Goal: Transaction & Acquisition: Obtain resource

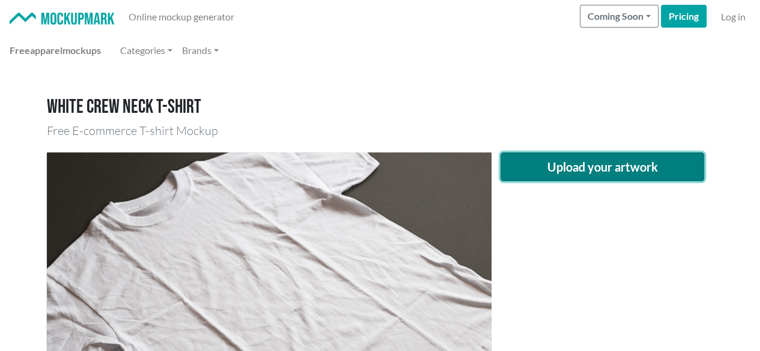
click at [580, 165] on button "Upload your artwork" at bounding box center [602, 167] width 204 height 29
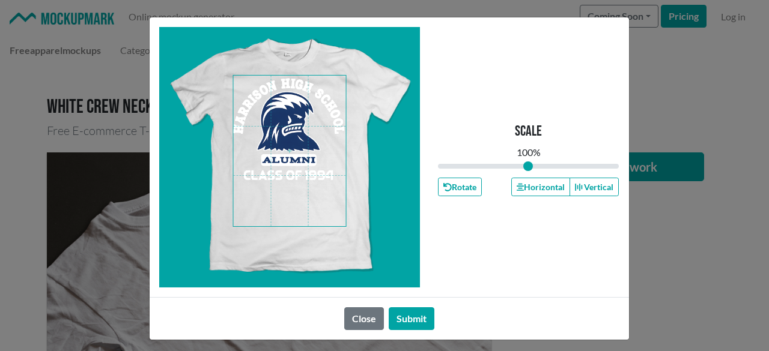
click at [304, 115] on span at bounding box center [289, 151] width 113 height 151
click at [292, 83] on span at bounding box center [289, 151] width 113 height 151
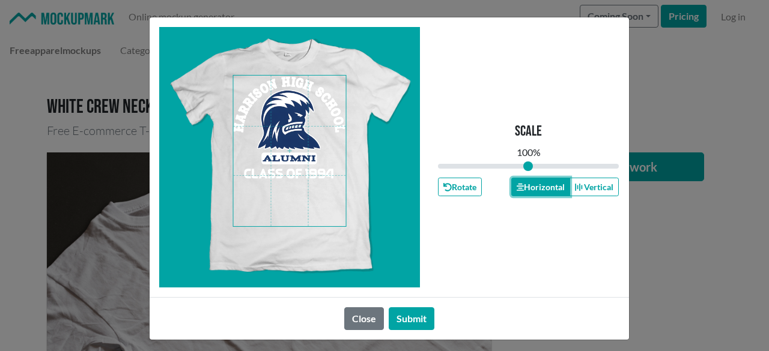
click at [548, 188] on button "Horizontal" at bounding box center [540, 187] width 59 height 19
drag, startPoint x: 548, startPoint y: 188, endPoint x: 444, endPoint y: 266, distance: 129.5
click at [541, 190] on button "Horizontal" at bounding box center [540, 187] width 59 height 19
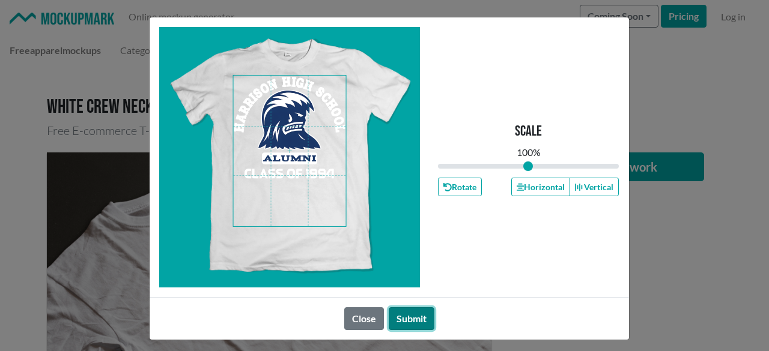
drag, startPoint x: 417, startPoint y: 308, endPoint x: 38, endPoint y: 67, distance: 448.7
click at [414, 310] on button "Submit" at bounding box center [411, 318] width 46 height 23
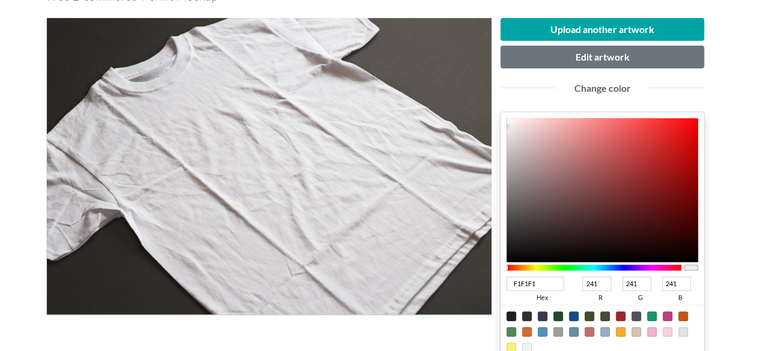
scroll to position [180, 0]
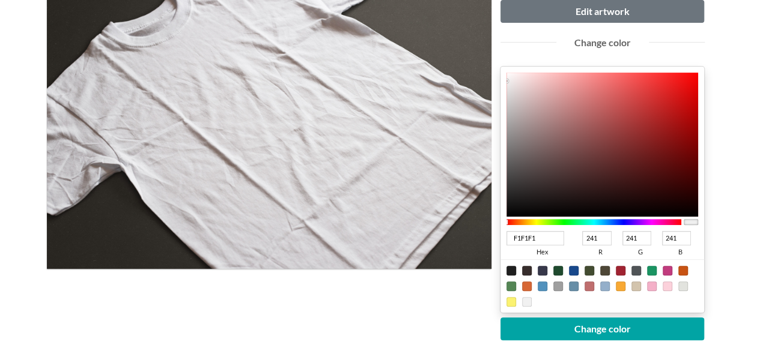
click at [573, 266] on div at bounding box center [574, 271] width 10 height 10
type input "18498C"
type input "24"
type input "73"
type input "140"
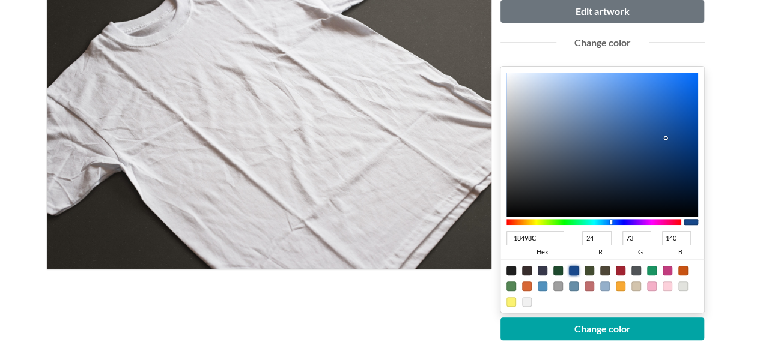
type input "0F3C7A"
type input "15"
type input "60"
type input "122"
type input "0D3B7A"
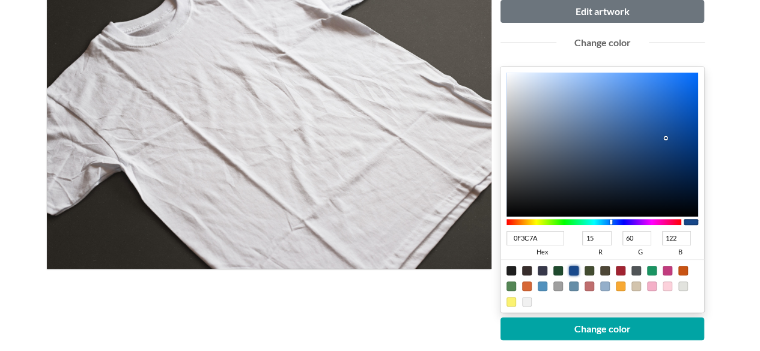
type input "13"
type input "59"
type input "002A65"
type input "0"
type input "42"
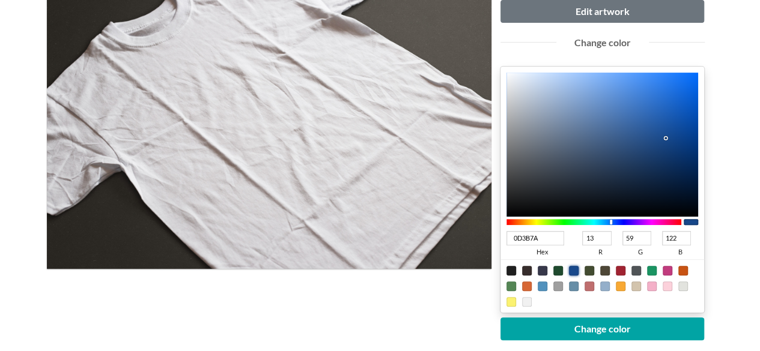
type input "101"
type input "002253"
type input "34"
type input "83"
type input "00183B"
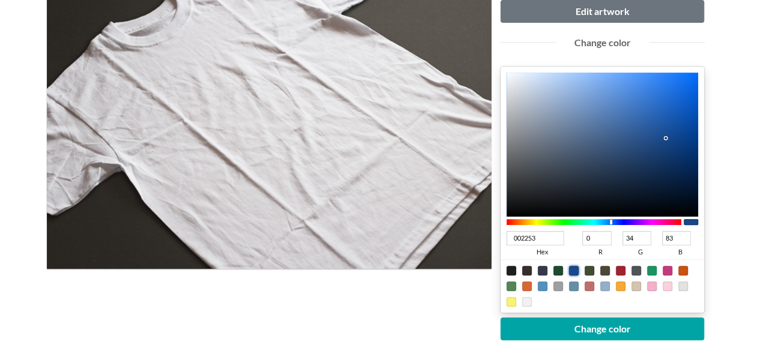
type input "24"
type input "59"
type input "001533"
type input "21"
type input "51"
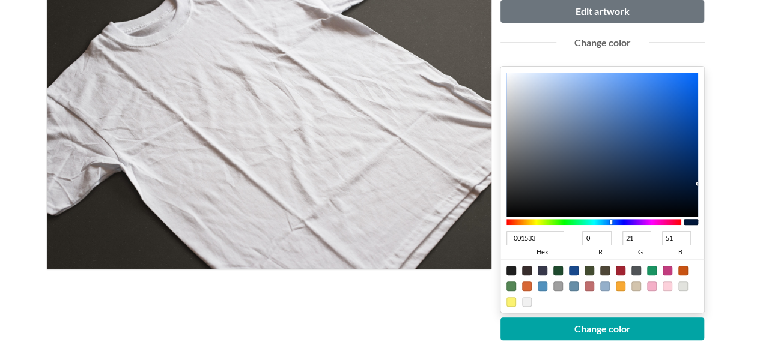
type input "001430"
type input "20"
type input "48"
type input "00132D"
type input "19"
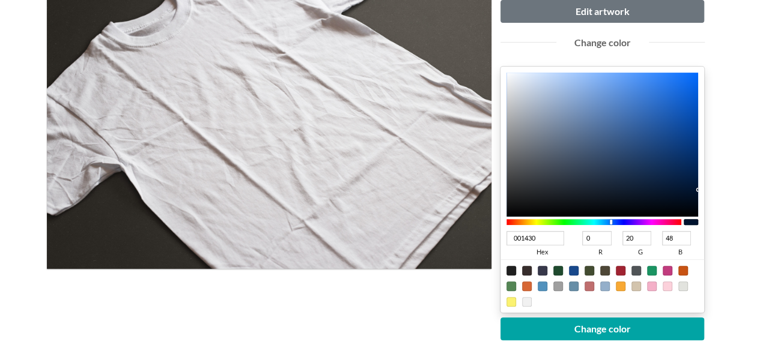
type input "45"
drag, startPoint x: 674, startPoint y: 147, endPoint x: 731, endPoint y: 190, distance: 72.1
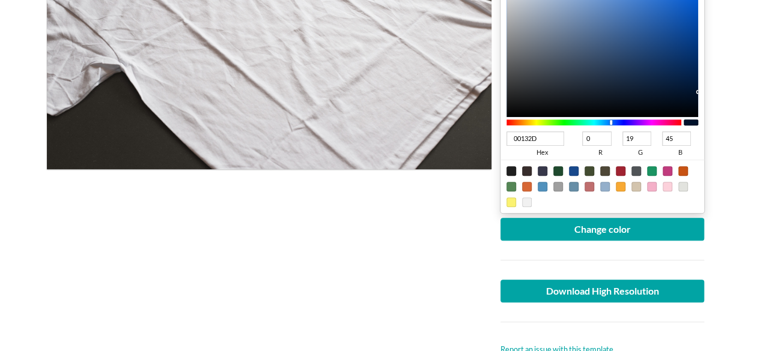
scroll to position [300, 0]
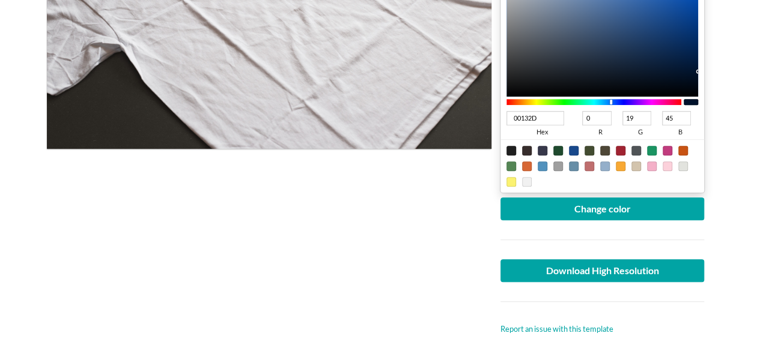
type input "001430"
type input "20"
type input "48"
type input "00132D"
type input "19"
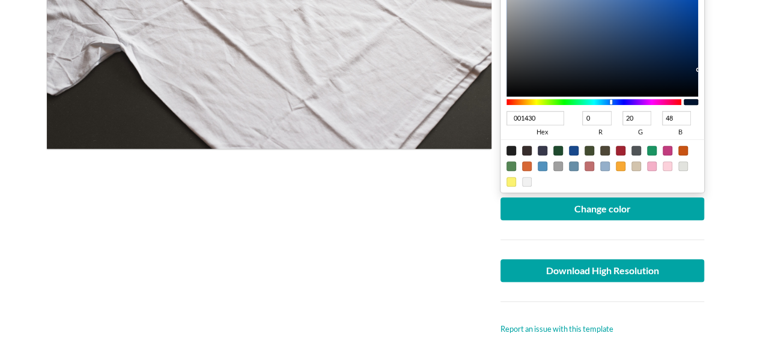
type input "45"
type input "00132C"
type input "44"
type input "001229"
type input "18"
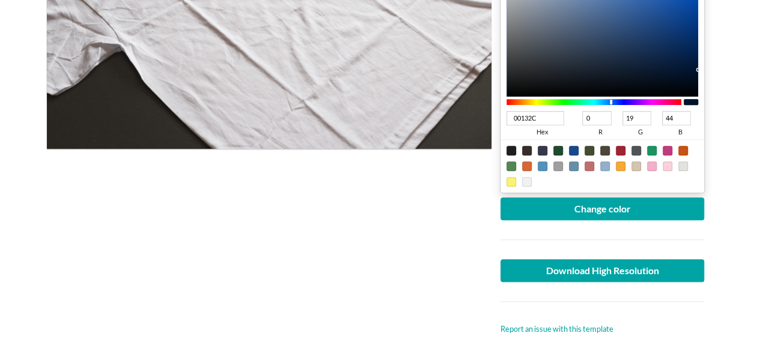
type input "41"
type input "001025"
type input "16"
type input "37"
type input "000F23"
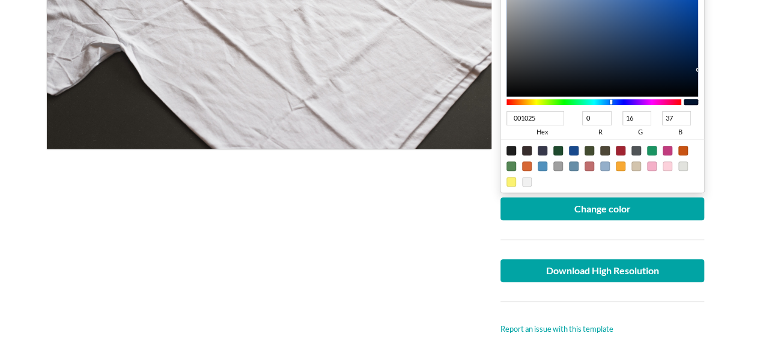
type input "15"
type input "35"
type input "000E22"
type input "14"
type input "34"
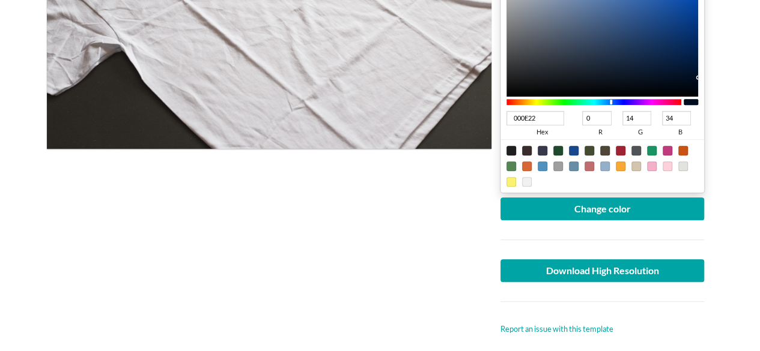
type input "000E23"
type input "35"
type input "000E24"
type input "36"
type input "000E25"
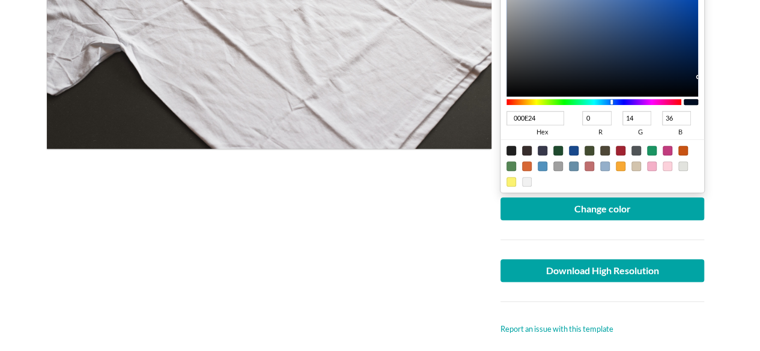
type input "37"
type input "000E26"
type input "38"
drag, startPoint x: 696, startPoint y: 69, endPoint x: 734, endPoint y: 74, distance: 37.6
click at [734, 74] on main "White crew neck T-shirt Free E-commerce T-shirt Mockup Upload another artwork E…" at bounding box center [380, 306] width 760 height 1079
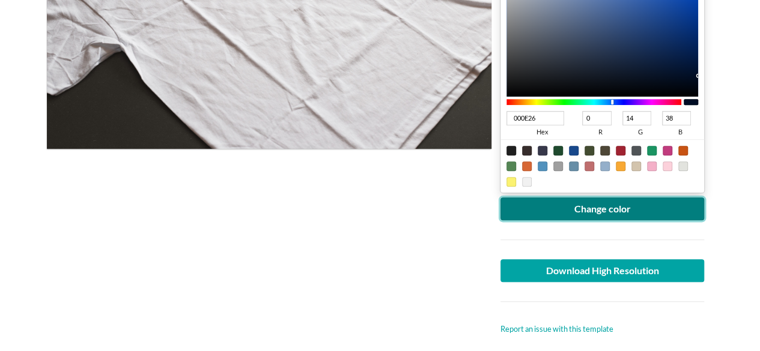
drag, startPoint x: 664, startPoint y: 199, endPoint x: 558, endPoint y: 221, distance: 108.0
click at [663, 201] on button "Change color" at bounding box center [602, 209] width 204 height 23
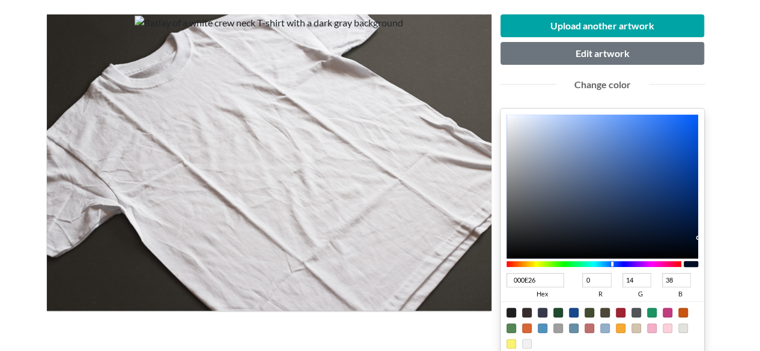
scroll to position [180, 0]
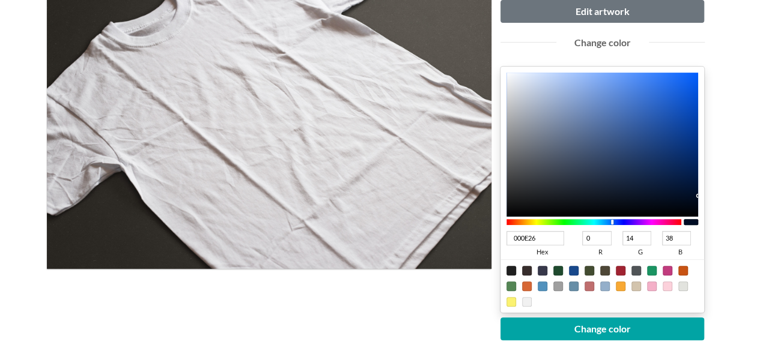
type input "011A46"
type input "1"
type input "26"
type input "70"
type input "011A45"
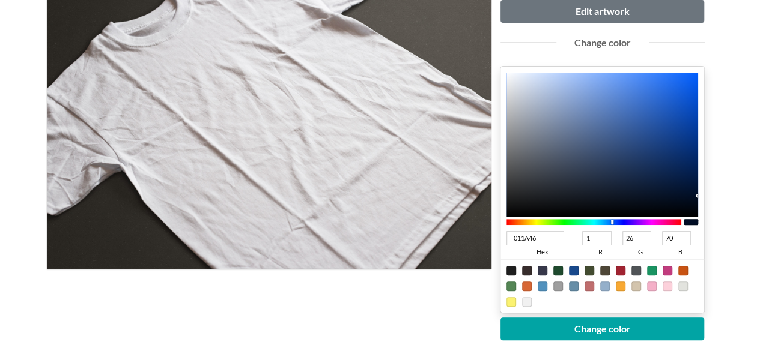
type input "69"
type input "011944"
type input "25"
type input "68"
type input "001844"
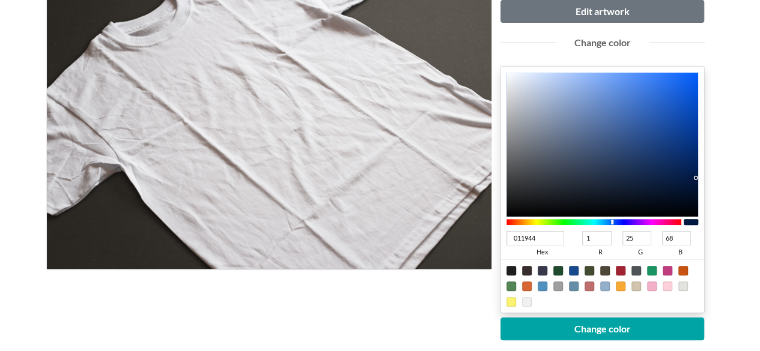
type input "0"
type input "24"
type input "001843"
type input "67"
type input "001741"
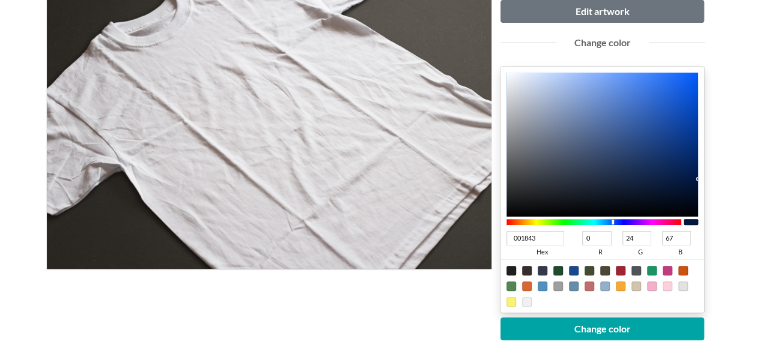
type input "23"
type input "65"
type input "00163D"
type input "22"
type input "61"
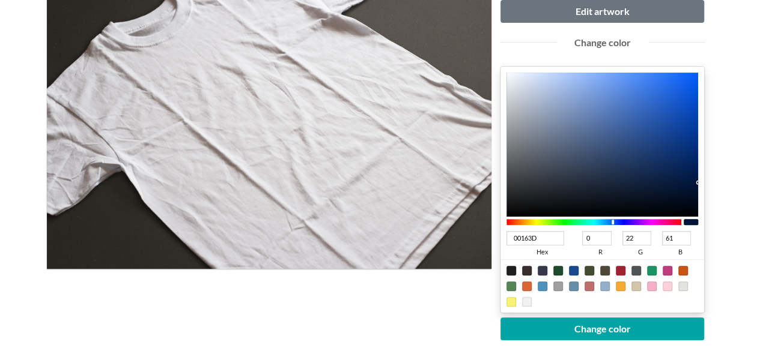
type input "00163C"
type input "60"
type input "00173E"
type input "23"
type input "62"
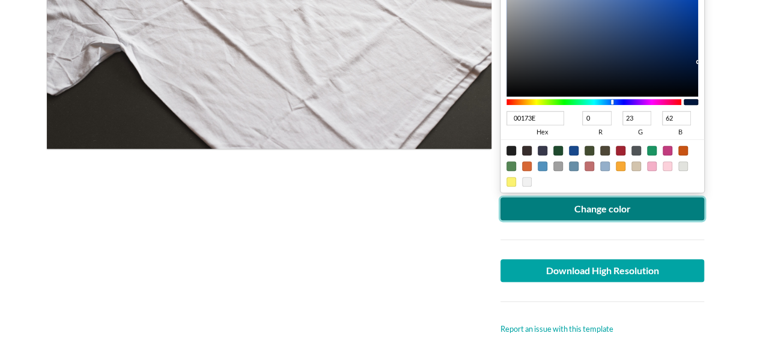
drag, startPoint x: 605, startPoint y: 211, endPoint x: 426, endPoint y: 223, distance: 178.7
click at [595, 211] on button "Change color" at bounding box center [602, 209] width 204 height 23
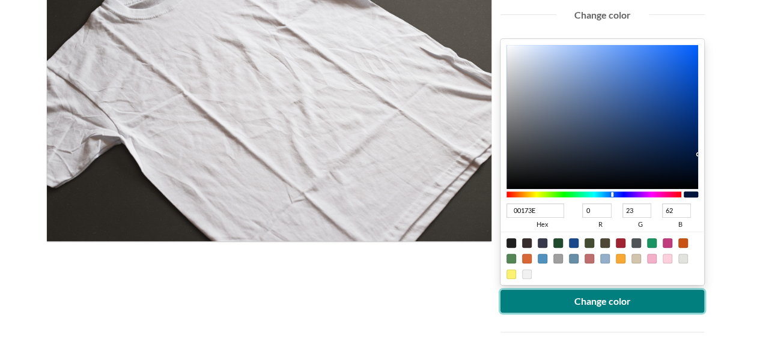
scroll to position [240, 0]
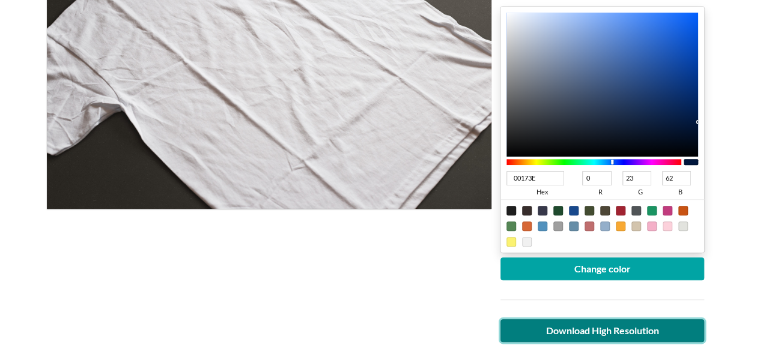
click at [588, 320] on link "Download High Resolution" at bounding box center [602, 330] width 204 height 23
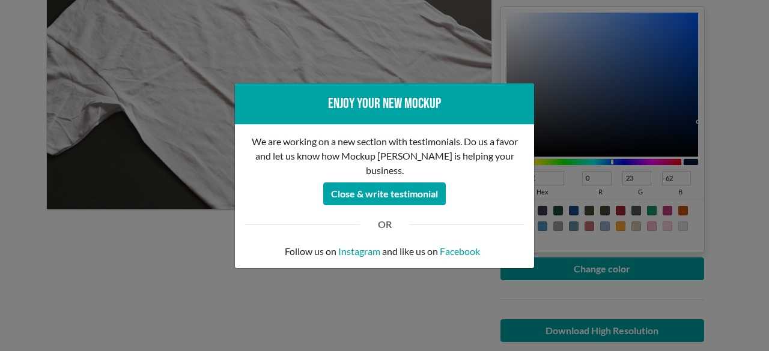
click at [249, 307] on div "Enjoy your new mockup We are working on a new section with testimonials. Do us …" at bounding box center [384, 175] width 769 height 351
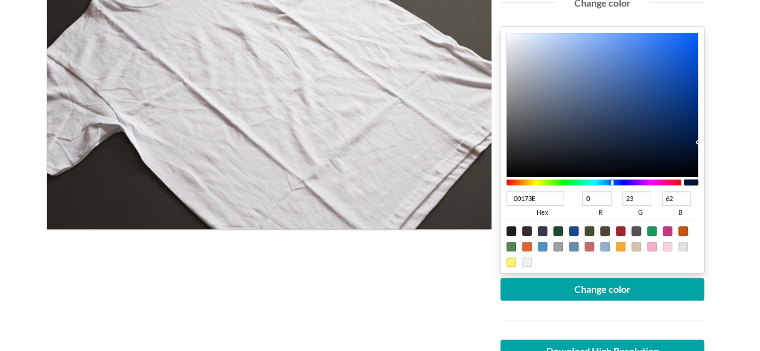
scroll to position [0, 0]
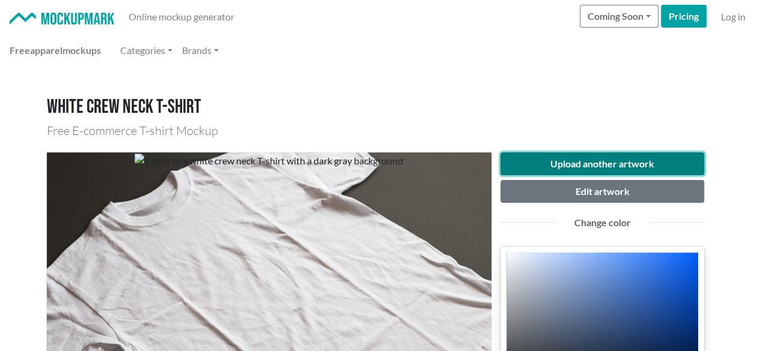
click at [508, 166] on button "Upload another artwork" at bounding box center [602, 164] width 204 height 23
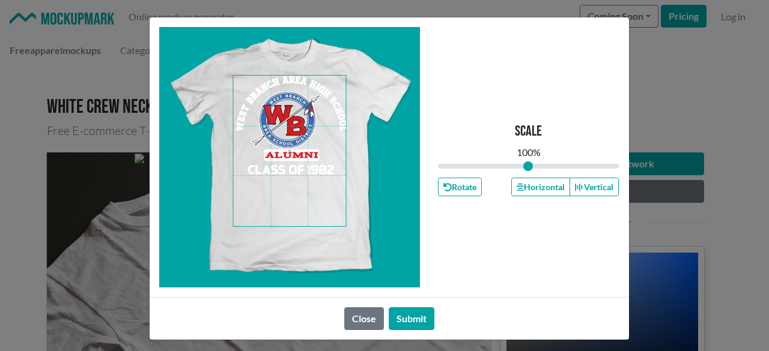
click at [298, 76] on span at bounding box center [289, 151] width 113 height 151
click at [303, 93] on span at bounding box center [289, 151] width 113 height 151
click at [526, 183] on button "Horizontal" at bounding box center [540, 187] width 59 height 19
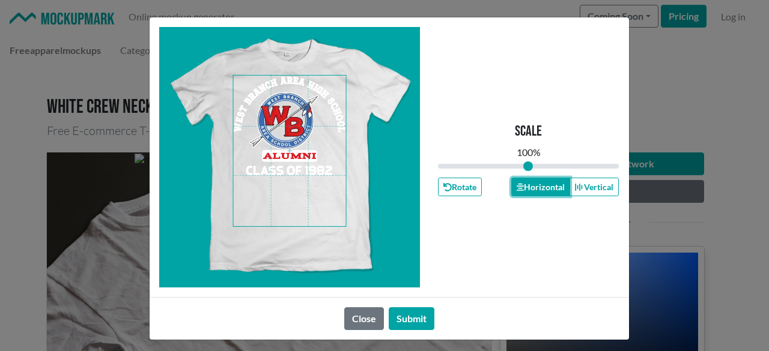
click at [526, 184] on button "Horizontal" at bounding box center [540, 187] width 59 height 19
drag, startPoint x: 526, startPoint y: 184, endPoint x: 494, endPoint y: 223, distance: 50.7
click at [526, 187] on button "Horizontal" at bounding box center [540, 187] width 59 height 19
drag, startPoint x: 403, startPoint y: 312, endPoint x: 208, endPoint y: 26, distance: 346.6
click at [400, 313] on button "Submit" at bounding box center [411, 318] width 46 height 23
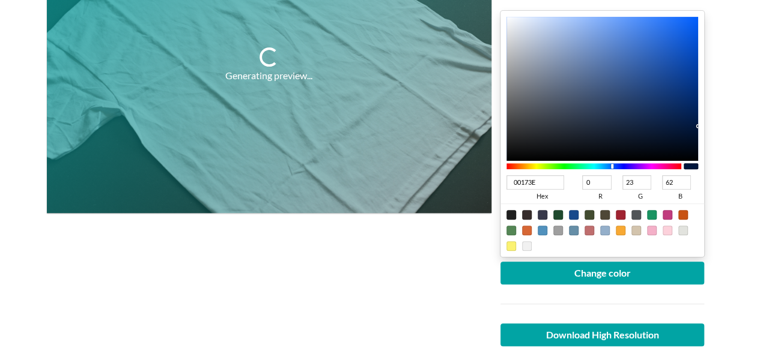
scroll to position [240, 0]
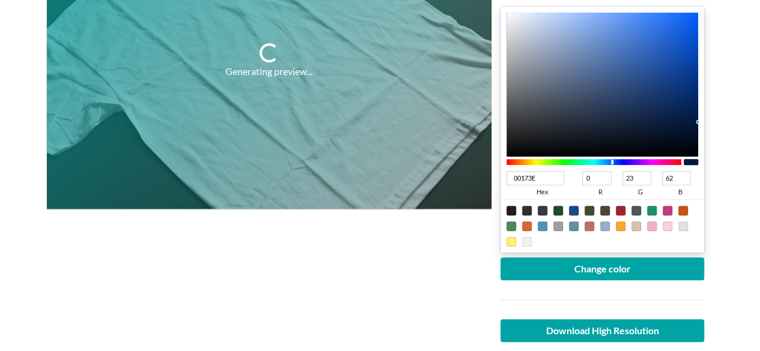
click at [623, 211] on div at bounding box center [620, 211] width 10 height 10
type input "A02331"
type input "160"
type input "35"
type input "49"
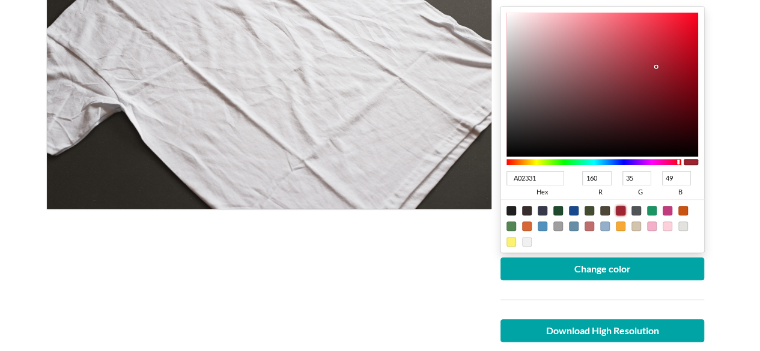
type input "9D0617"
type input "157"
type input "6"
type input "23"
type input "A00517"
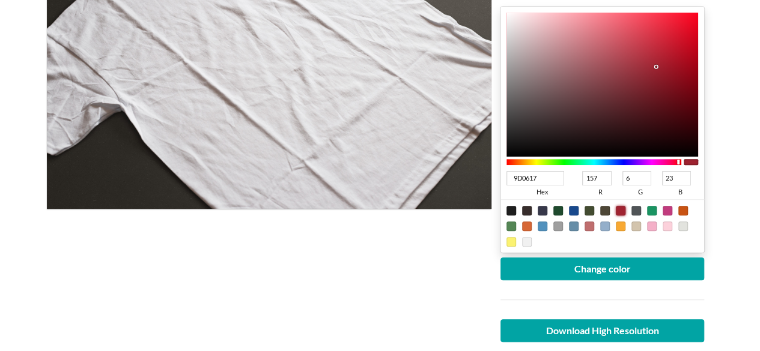
type input "160"
type input "5"
type input "A40013"
type input "164"
type input "0"
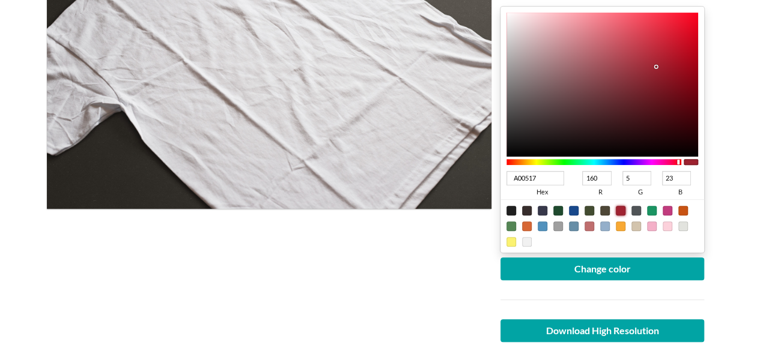
type input "19"
type input "A00013"
type input "160"
type input "9A0012"
type input "154"
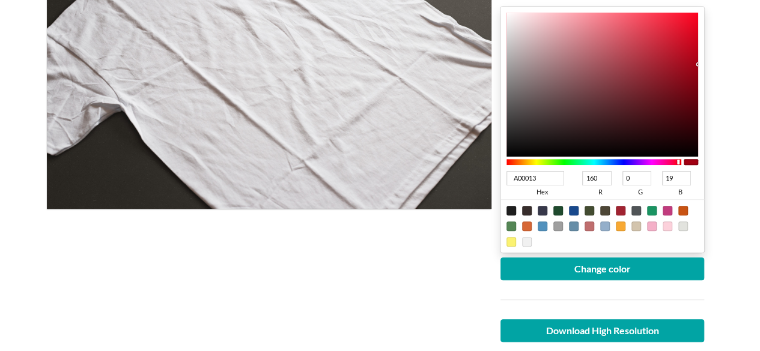
type input "18"
type input "960011"
type input "150"
type input "17"
type input "930011"
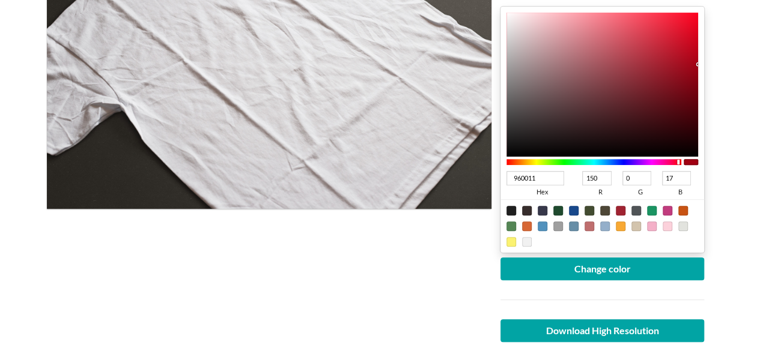
type input "147"
type input "940011"
type input "148"
type input "980011"
type input "152"
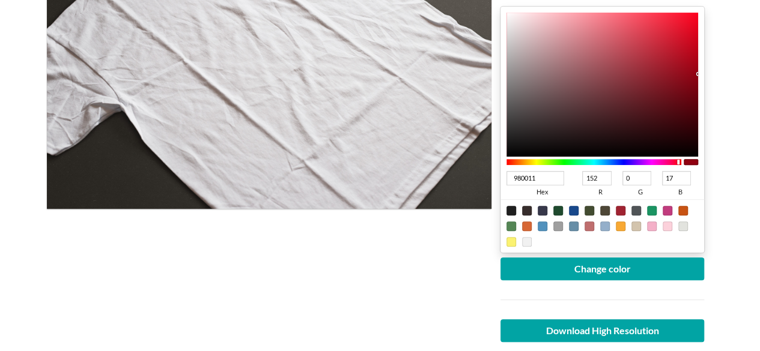
type input "9C0011"
type input "156"
type input "A10012"
type input "161"
type input "18"
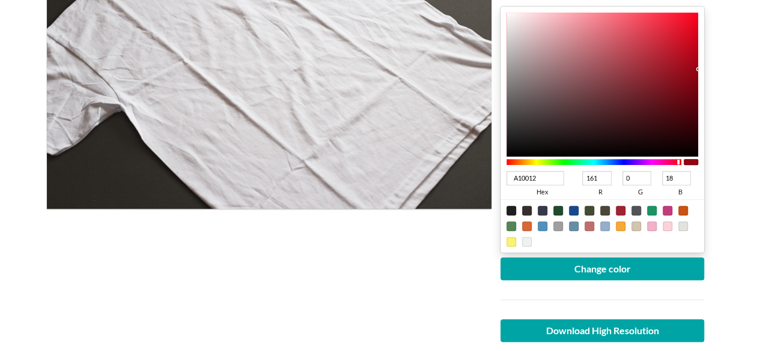
type input "A20012"
type input "162"
type input "A00012"
type input "160"
type input "9E0012"
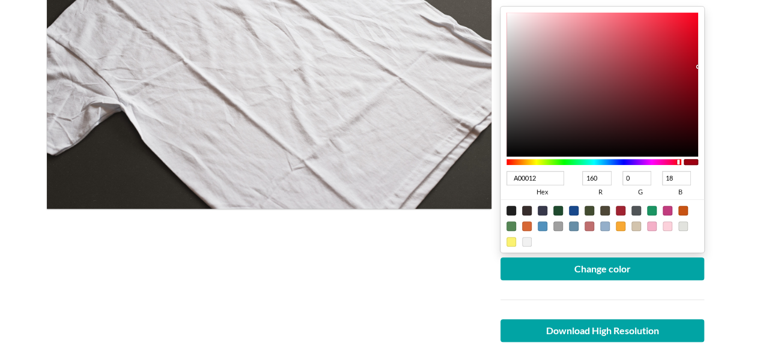
type input "158"
type input "980011"
type input "152"
type input "17"
type input "970011"
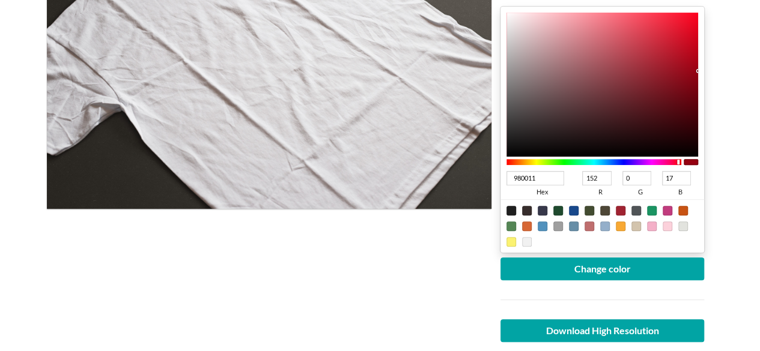
type input "151"
type input "960011"
type input "150"
type input "930011"
type input "147"
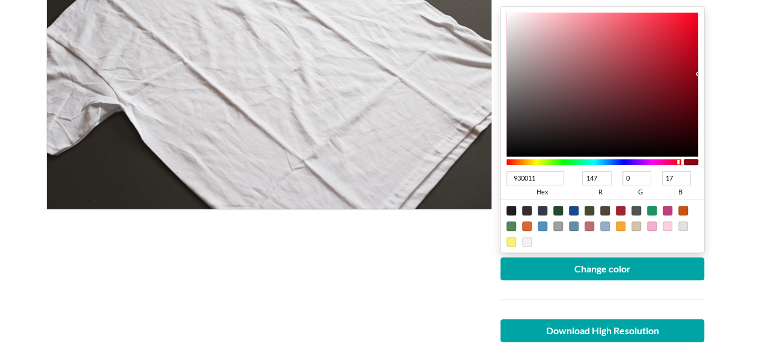
drag, startPoint x: 693, startPoint y: 64, endPoint x: 742, endPoint y: 73, distance: 49.9
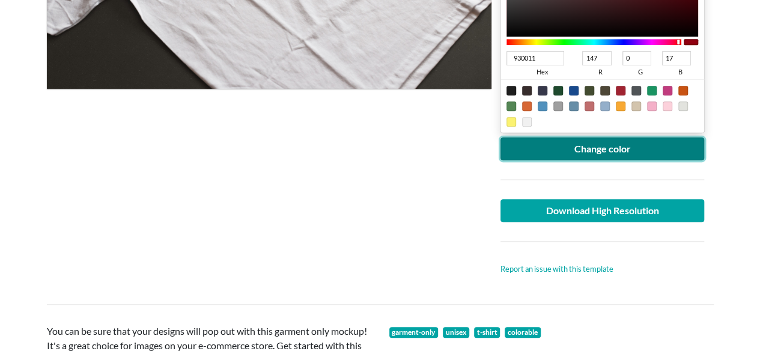
drag, startPoint x: 599, startPoint y: 151, endPoint x: 417, endPoint y: 179, distance: 184.7
click at [596, 150] on button "Change color" at bounding box center [602, 148] width 204 height 23
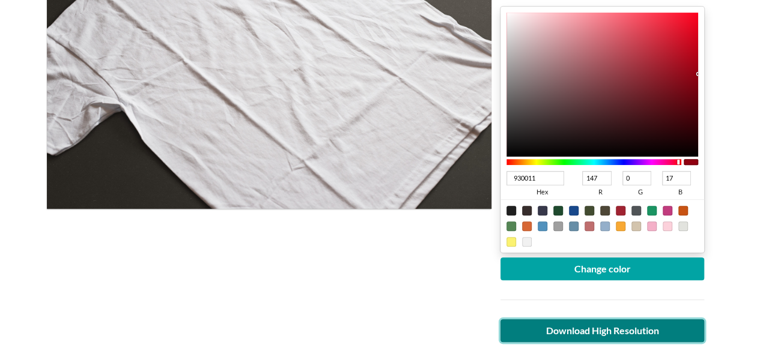
click at [582, 323] on link "Download High Resolution" at bounding box center [602, 330] width 204 height 23
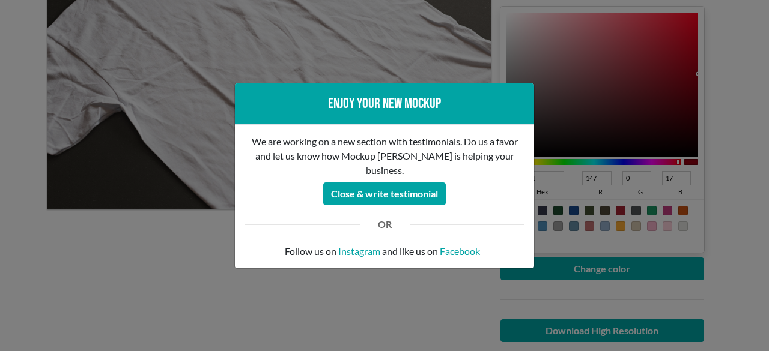
click at [196, 257] on div "Enjoy your new mockup We are working on a new section with testimonials. Do us …" at bounding box center [384, 175] width 769 height 351
